Goal: Task Accomplishment & Management: Complete application form

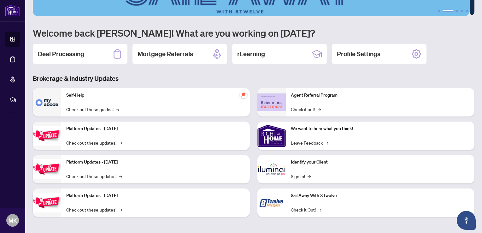
scroll to position [39, 0]
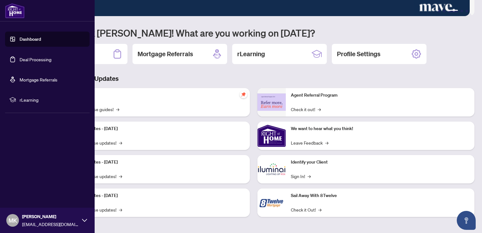
click at [23, 41] on link "Dashboard" at bounding box center [30, 39] width 21 height 6
click at [31, 58] on link "Deal Processing" at bounding box center [36, 59] width 32 height 6
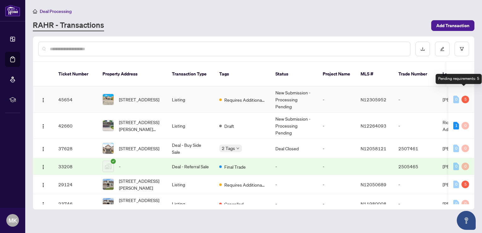
click at [464, 96] on div "5" at bounding box center [466, 100] width 8 height 8
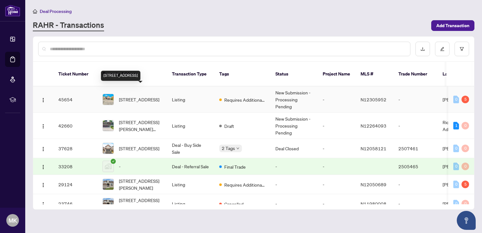
click at [127, 96] on span "[STREET_ADDRESS]" at bounding box center [139, 99] width 40 height 7
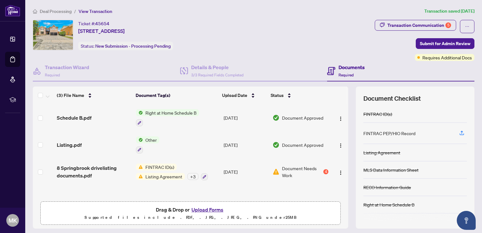
click at [157, 175] on span "Listing Agreement" at bounding box center [164, 176] width 42 height 7
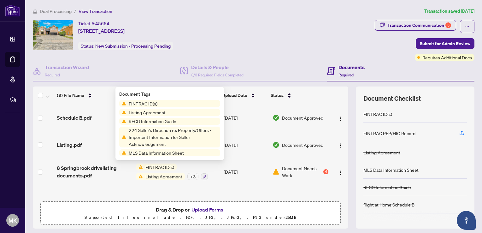
click at [136, 103] on span "FINTRAC ID(s)" at bounding box center [143, 103] width 34 height 7
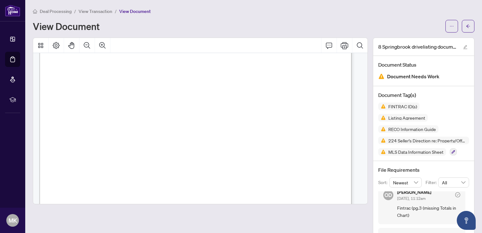
scroll to position [34, 0]
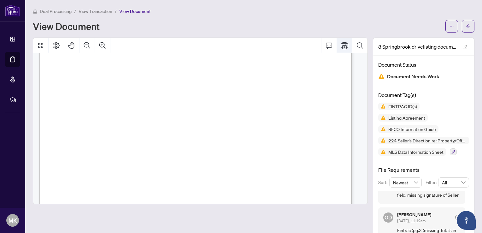
click at [341, 45] on icon "Print" at bounding box center [345, 46] width 8 height 8
click at [282, 32] on div "View Document" at bounding box center [254, 26] width 442 height 13
drag, startPoint x: 289, startPoint y: 130, endPoint x: 284, endPoint y: 85, distance: 45.7
click at [273, 44] on div at bounding box center [200, 45] width 335 height 15
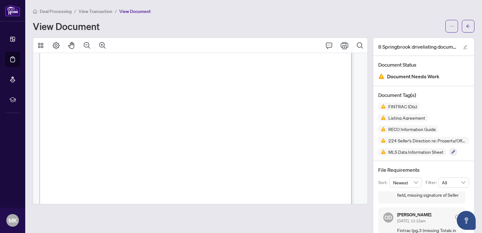
click at [257, 126] on span "Wood" at bounding box center [251, 124] width 11 height 5
click at [341, 47] on icon "Print" at bounding box center [345, 46] width 8 height 8
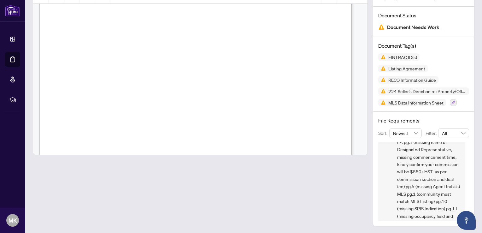
scroll to position [189, 0]
drag, startPoint x: 135, startPoint y: 186, endPoint x: 156, endPoint y: 248, distance: 65.7
click at [156, 233] on html "Dashboard Deal Processing Mortgage Referrals rLearning [PERSON_NAME] [EMAIL_ADD…" at bounding box center [241, 116] width 482 height 233
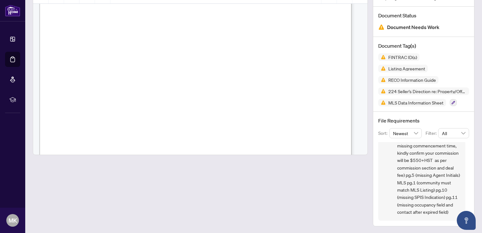
scroll to position [212, 0]
drag, startPoint x: 436, startPoint y: 192, endPoint x: 468, endPoint y: 209, distance: 37.0
click at [468, 209] on div "File Requirements Sort: Newest Filter: All OD [PERSON_NAME] [DATE], 11:13am REC…" at bounding box center [423, 169] width 101 height 114
drag, startPoint x: 468, startPoint y: 209, endPoint x: 451, endPoint y: 169, distance: 43.5
click at [451, 169] on span "Hi, 224 (missing three Seller's Initials) LA pg.1 (missing name of Designated R…" at bounding box center [428, 160] width 63 height 111
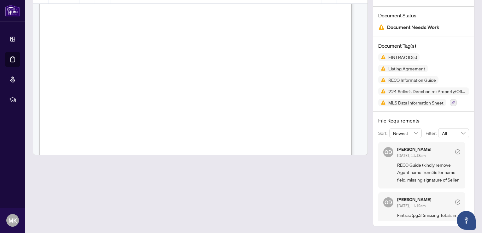
scroll to position [4240, 0]
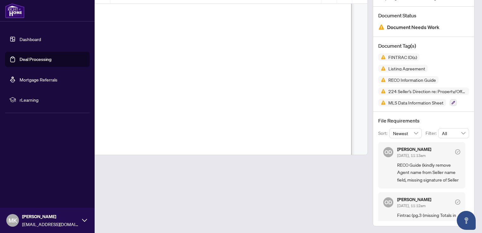
click at [27, 60] on link "Deal Processing" at bounding box center [36, 59] width 32 height 6
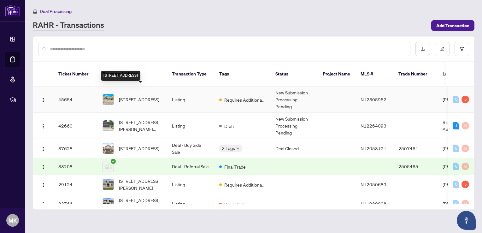
click at [130, 96] on span "[STREET_ADDRESS]" at bounding box center [139, 99] width 40 height 7
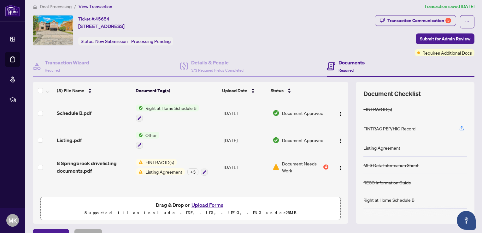
scroll to position [5, 0]
click at [204, 204] on button "Upload Forms" at bounding box center [208, 204] width 36 height 8
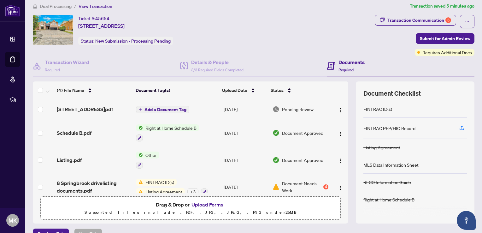
click at [246, 26] on div "Ticket #: 45654 [STREET_ADDRESS] Status: New Submission - Processing Pending" at bounding box center [203, 30] width 340 height 30
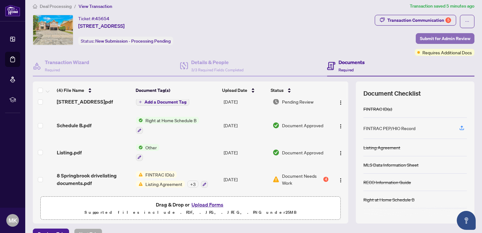
click at [441, 39] on span "Submit for Admin Review" at bounding box center [445, 38] width 50 height 10
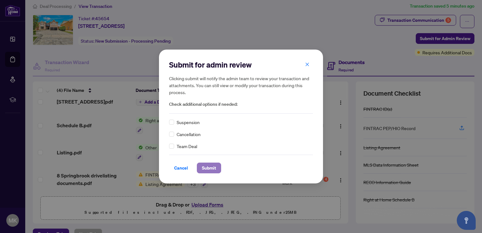
click at [207, 165] on span "Submit" at bounding box center [209, 168] width 14 height 10
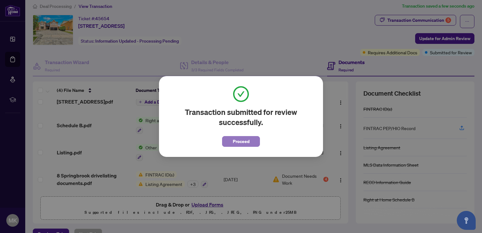
click at [238, 143] on span "Proceed" at bounding box center [241, 141] width 17 height 10
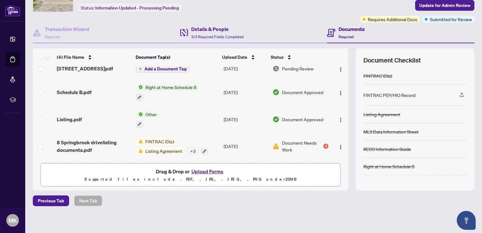
scroll to position [0, 0]
